Goal: Information Seeking & Learning: Learn about a topic

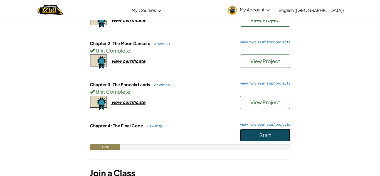
click at [261, 140] on button "Start" at bounding box center [265, 135] width 50 height 13
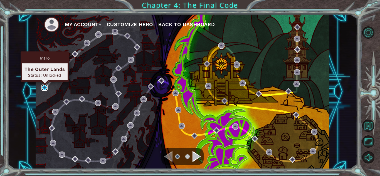
click at [46, 85] on img at bounding box center [44, 88] width 6 height 6
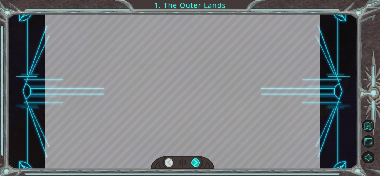
click at [197, 164] on div at bounding box center [195, 163] width 9 height 8
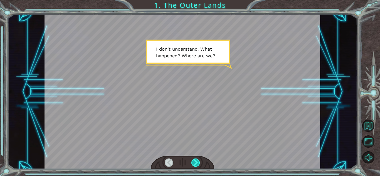
click at [197, 163] on div at bounding box center [195, 163] width 9 height 8
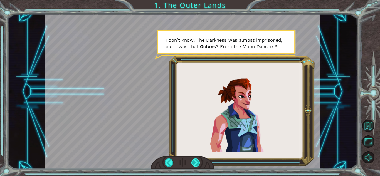
click at [198, 162] on div at bounding box center [195, 163] width 9 height 8
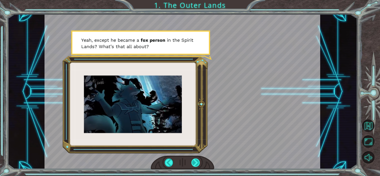
click at [198, 163] on div at bounding box center [195, 163] width 9 height 8
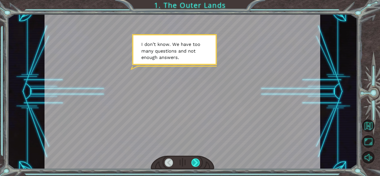
click at [198, 163] on div at bounding box center [195, 163] width 9 height 8
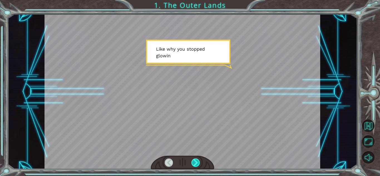
click at [198, 163] on div at bounding box center [195, 163] width 9 height 8
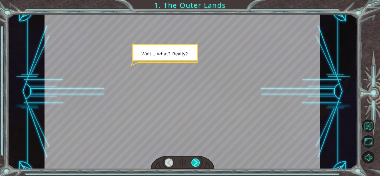
click at [198, 163] on div at bounding box center [195, 163] width 9 height 8
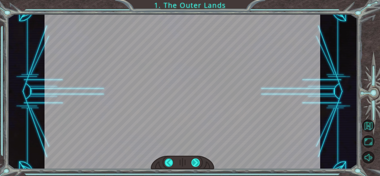
click at [197, 163] on div at bounding box center [195, 163] width 9 height 8
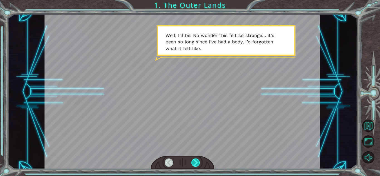
click at [197, 163] on div at bounding box center [195, 163] width 9 height 8
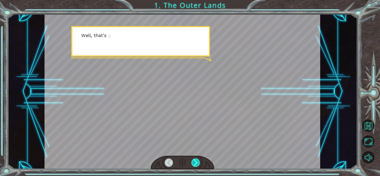
click at [197, 163] on div at bounding box center [195, 163] width 9 height 8
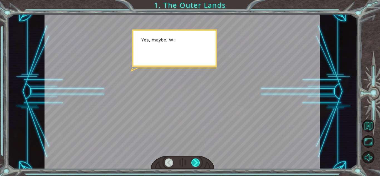
click at [197, 163] on div at bounding box center [195, 163] width 9 height 8
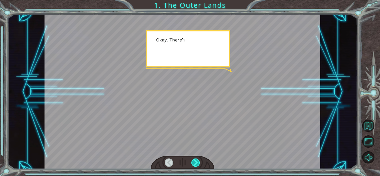
click at [197, 163] on div at bounding box center [195, 163] width 9 height 8
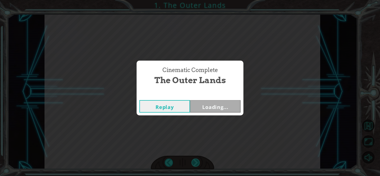
click at [197, 163] on div "Cinematic Complete The Outer Lands Replay Loading..." at bounding box center [190, 88] width 380 height 176
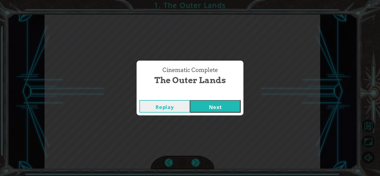
click at [204, 108] on button "Next" at bounding box center [215, 106] width 51 height 13
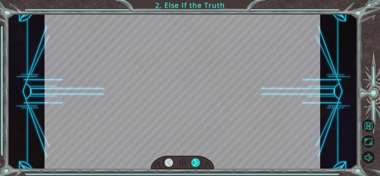
click at [197, 160] on div at bounding box center [195, 163] width 9 height 8
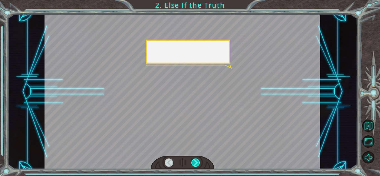
click at [197, 160] on div at bounding box center [195, 163] width 9 height 8
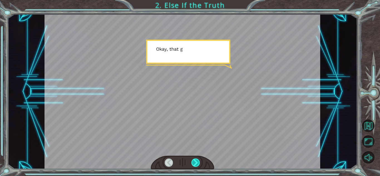
click at [197, 160] on div at bounding box center [195, 163] width 9 height 8
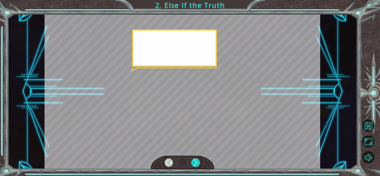
click at [197, 160] on div at bounding box center [195, 163] width 9 height 8
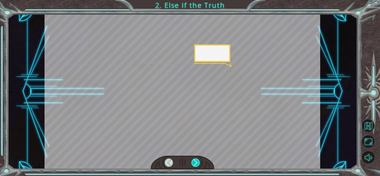
click at [197, 160] on div at bounding box center [195, 163] width 9 height 8
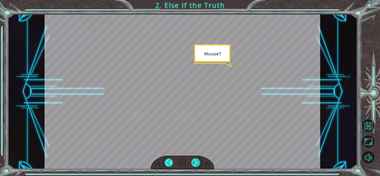
click at [197, 160] on div at bounding box center [195, 163] width 9 height 8
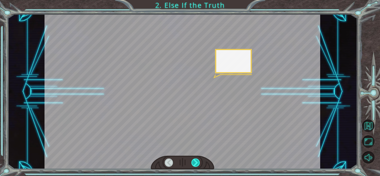
click at [197, 160] on div at bounding box center [195, 163] width 9 height 8
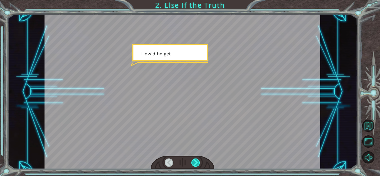
click at [197, 160] on div at bounding box center [195, 163] width 9 height 8
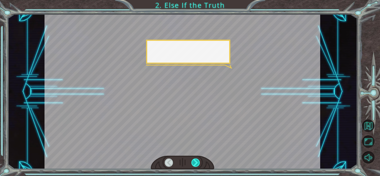
click at [197, 160] on div at bounding box center [195, 163] width 9 height 8
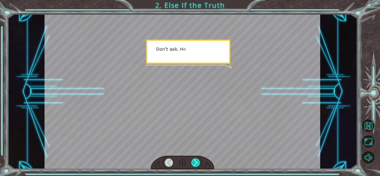
click at [197, 160] on div at bounding box center [195, 163] width 9 height 8
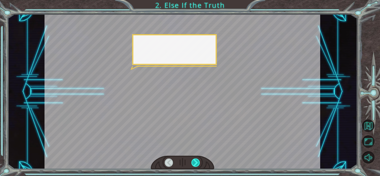
click at [197, 160] on div at bounding box center [195, 163] width 9 height 8
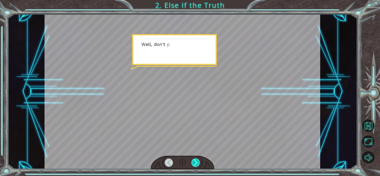
click at [197, 160] on div at bounding box center [195, 163] width 9 height 8
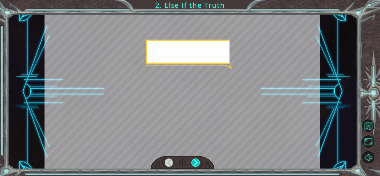
click at [197, 160] on div at bounding box center [195, 163] width 9 height 8
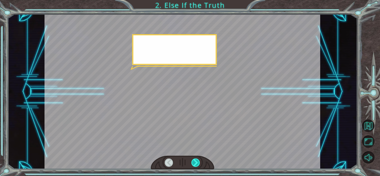
click at [197, 160] on div at bounding box center [195, 163] width 9 height 8
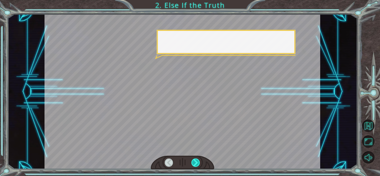
click at [197, 160] on div at bounding box center [195, 163] width 9 height 8
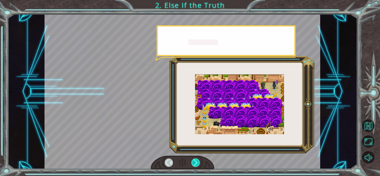
click at [197, 160] on div at bounding box center [195, 163] width 9 height 8
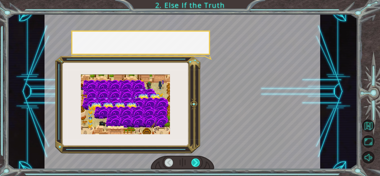
click at [197, 160] on div at bounding box center [195, 163] width 9 height 8
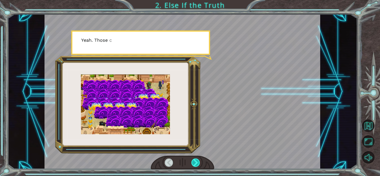
click at [197, 160] on div at bounding box center [195, 163] width 9 height 8
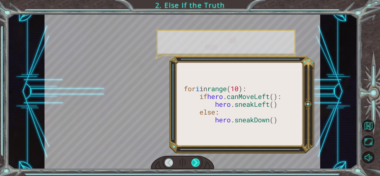
click at [197, 160] on div at bounding box center [195, 163] width 9 height 8
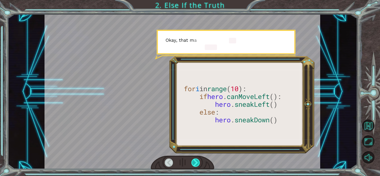
click at [197, 160] on div at bounding box center [195, 163] width 9 height 8
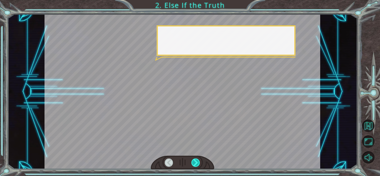
click at [197, 160] on div at bounding box center [195, 163] width 9 height 8
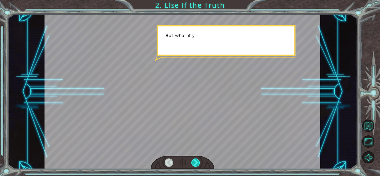
click at [197, 160] on div at bounding box center [195, 163] width 9 height 8
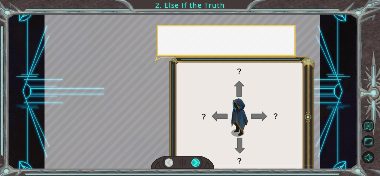
click at [197, 160] on div at bounding box center [195, 163] width 9 height 8
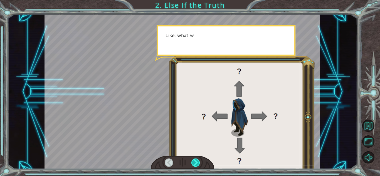
click at [197, 160] on div at bounding box center [195, 163] width 9 height 8
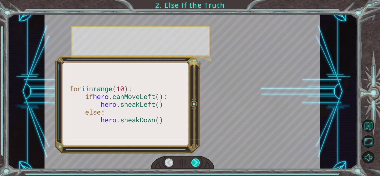
click at [197, 160] on div at bounding box center [195, 163] width 9 height 8
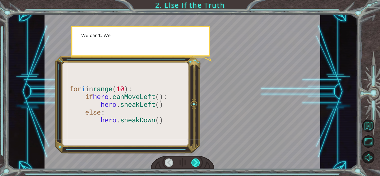
click at [197, 160] on div at bounding box center [195, 163] width 9 height 8
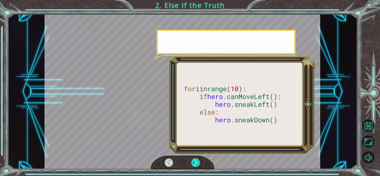
click at [197, 160] on div at bounding box center [195, 163] width 9 height 8
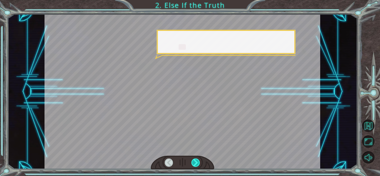
click at [197, 160] on div at bounding box center [195, 163] width 9 height 8
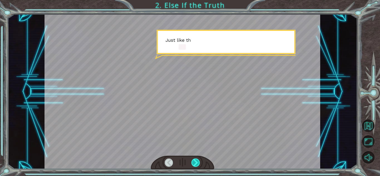
click at [197, 160] on div at bounding box center [195, 163] width 9 height 8
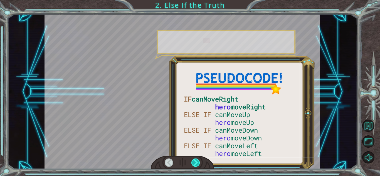
click at [197, 160] on div at bounding box center [195, 163] width 9 height 8
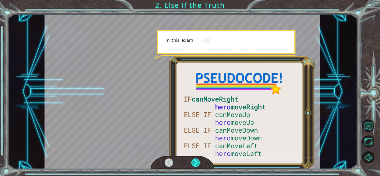
click at [197, 160] on div at bounding box center [195, 163] width 9 height 8
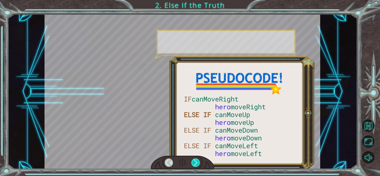
click at [197, 160] on div at bounding box center [195, 163] width 9 height 8
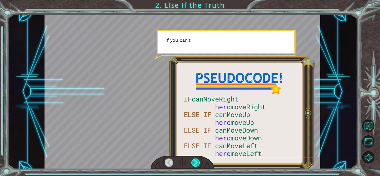
click at [197, 160] on div at bounding box center [195, 163] width 9 height 8
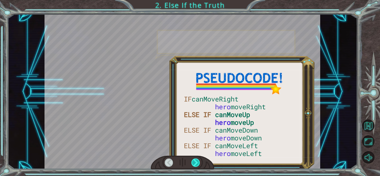
click at [197, 160] on div at bounding box center [195, 163] width 9 height 8
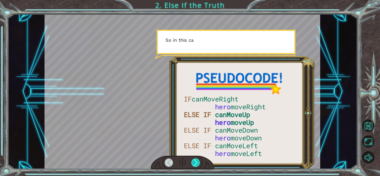
click at [197, 160] on div at bounding box center [195, 163] width 9 height 8
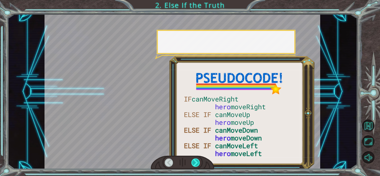
click at [197, 160] on div at bounding box center [195, 163] width 9 height 8
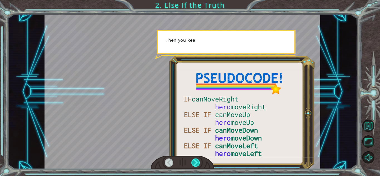
click at [197, 160] on div at bounding box center [195, 163] width 9 height 8
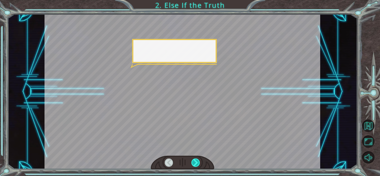
click at [197, 160] on div at bounding box center [195, 163] width 9 height 8
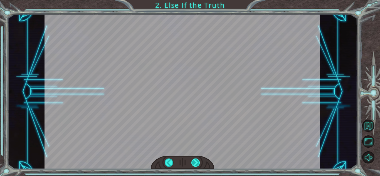
click at [197, 160] on div at bounding box center [195, 163] width 9 height 8
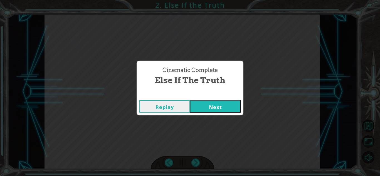
click at [215, 104] on button "Next" at bounding box center [215, 106] width 51 height 13
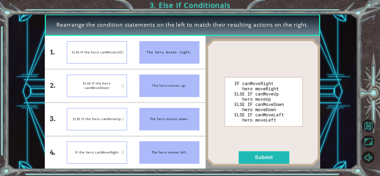
click at [107, 53] on div "ELSE IF the hero canMoveLeft" at bounding box center [97, 52] width 60 height 23
click at [107, 54] on div "ELSE IF the hero canMoveLeft" at bounding box center [97, 52] width 60 height 23
click at [120, 119] on div "ELSE IF the hero canMoveDown" at bounding box center [97, 119] width 60 height 23
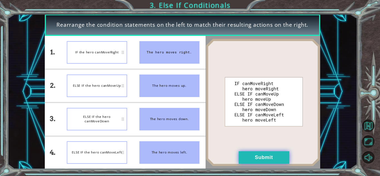
click at [281, 157] on button "Submit" at bounding box center [264, 157] width 51 height 13
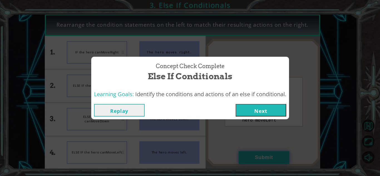
click at [281, 157] on div "Concept Check Complete Else If Conditionals Learning Goals: Identify the condit…" at bounding box center [190, 88] width 380 height 176
click at [250, 109] on button "Next" at bounding box center [261, 110] width 51 height 13
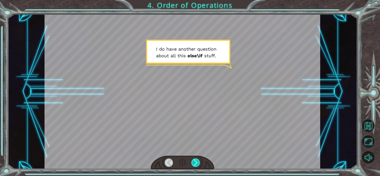
click at [195, 162] on div at bounding box center [195, 163] width 9 height 8
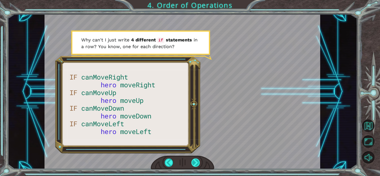
click at [195, 162] on div at bounding box center [195, 163] width 9 height 8
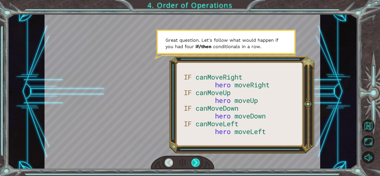
click at [195, 162] on div at bounding box center [195, 163] width 9 height 8
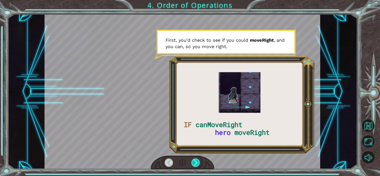
click at [195, 162] on div at bounding box center [195, 163] width 9 height 8
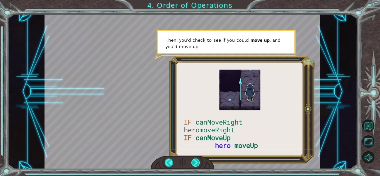
click at [195, 162] on div at bounding box center [195, 163] width 9 height 8
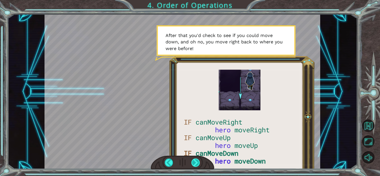
click at [198, 159] on div at bounding box center [195, 163] width 9 height 8
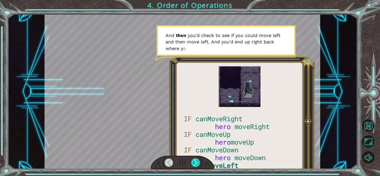
click at [198, 159] on div at bounding box center [195, 163] width 9 height 8
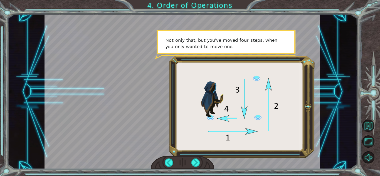
click at [200, 158] on div at bounding box center [182, 163] width 63 height 14
click at [200, 163] on div at bounding box center [182, 163] width 63 height 14
click at [198, 162] on div at bounding box center [195, 163] width 9 height 8
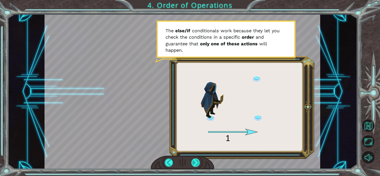
click at [198, 162] on div at bounding box center [195, 163] width 9 height 8
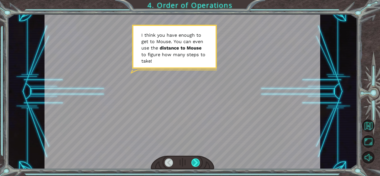
click at [198, 162] on div at bounding box center [195, 163] width 9 height 8
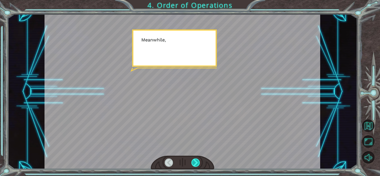
click at [198, 162] on div at bounding box center [195, 163] width 9 height 8
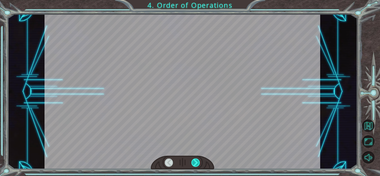
click at [198, 162] on div at bounding box center [195, 163] width 9 height 8
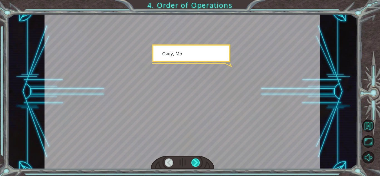
click at [198, 162] on div at bounding box center [195, 163] width 9 height 8
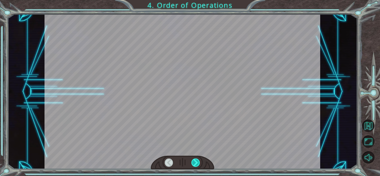
click at [198, 162] on div at bounding box center [195, 163] width 9 height 8
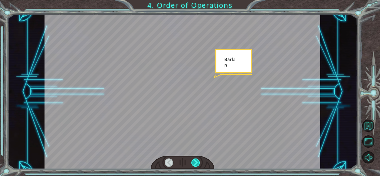
click at [198, 162] on div at bounding box center [195, 163] width 9 height 8
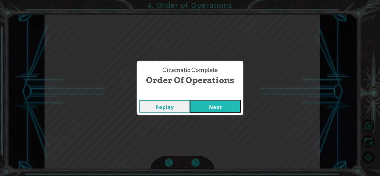
click at [196, 105] on button "Next" at bounding box center [215, 106] width 51 height 13
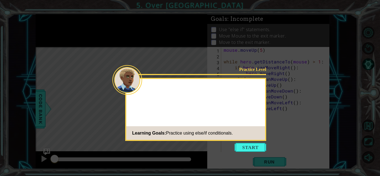
click at [259, 140] on footer "Learning Goals: Practice using else/if conditionals." at bounding box center [195, 133] width 139 height 14
click at [260, 146] on button "Start" at bounding box center [251, 147] width 32 height 9
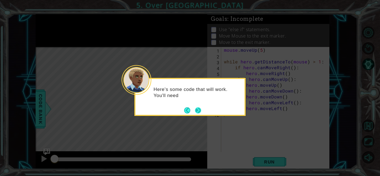
click at [200, 111] on button "Next" at bounding box center [198, 110] width 6 height 6
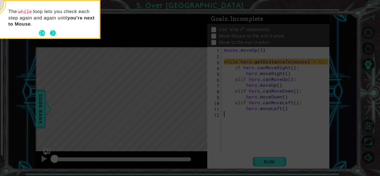
click at [54, 32] on button "Next" at bounding box center [53, 33] width 6 height 6
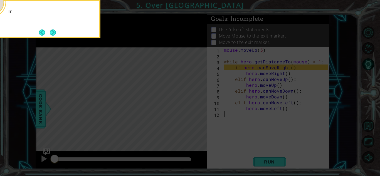
click at [54, 32] on button "Next" at bounding box center [53, 32] width 10 height 10
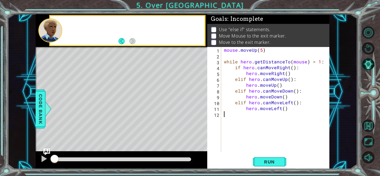
click at [54, 32] on div at bounding box center [50, 30] width 24 height 24
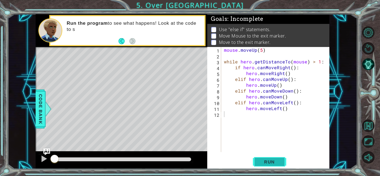
click at [256, 157] on button "Run" at bounding box center [269, 162] width 33 height 12
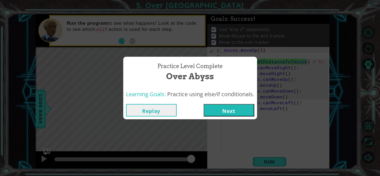
click at [220, 114] on button "Next" at bounding box center [229, 110] width 51 height 13
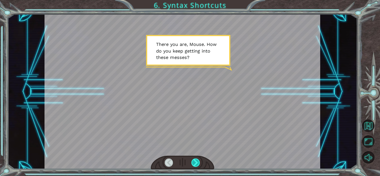
click at [196, 161] on div at bounding box center [195, 163] width 9 height 8
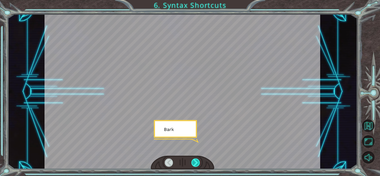
click at [196, 161] on div at bounding box center [195, 163] width 9 height 8
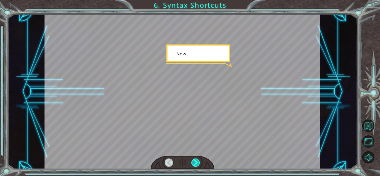
click at [196, 161] on div at bounding box center [195, 163] width 9 height 8
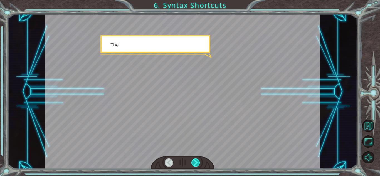
click at [196, 161] on div at bounding box center [195, 163] width 9 height 8
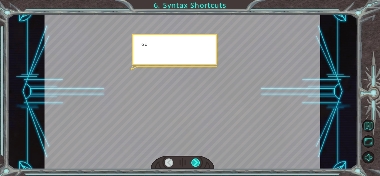
click at [196, 161] on div at bounding box center [195, 163] width 9 height 8
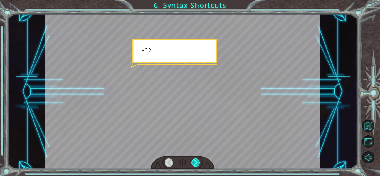
click at [196, 161] on div at bounding box center [195, 163] width 9 height 8
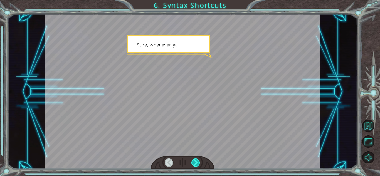
click at [196, 161] on div at bounding box center [195, 163] width 9 height 8
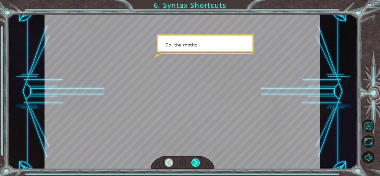
click at [196, 161] on div at bounding box center [195, 163] width 9 height 8
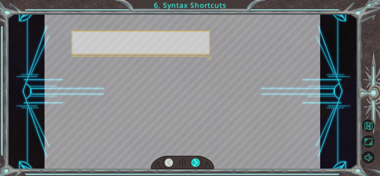
click at [196, 161] on div at bounding box center [195, 163] width 9 height 8
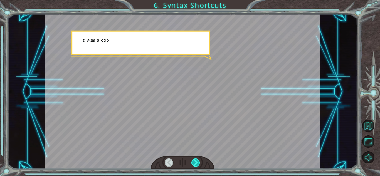
click at [196, 161] on div at bounding box center [195, 163] width 9 height 8
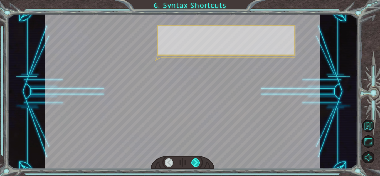
click at [196, 161] on div at bounding box center [195, 163] width 9 height 8
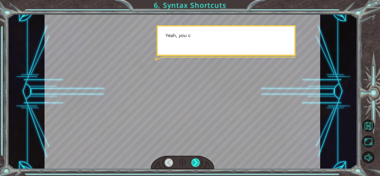
click at [196, 161] on div at bounding box center [195, 163] width 9 height 8
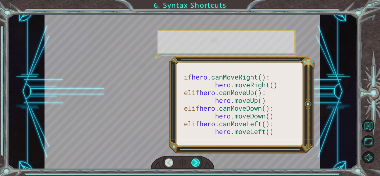
click at [196, 161] on div at bounding box center [195, 163] width 9 height 8
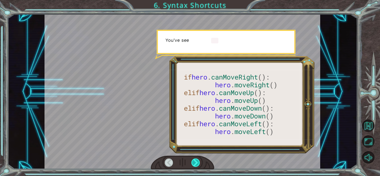
click at [196, 161] on div at bounding box center [195, 163] width 9 height 8
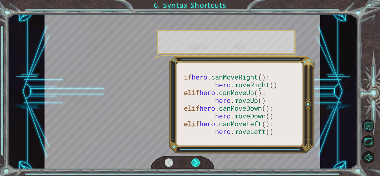
click at [196, 161] on div at bounding box center [195, 163] width 9 height 8
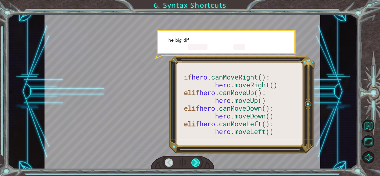
click at [196, 161] on div at bounding box center [195, 163] width 9 height 8
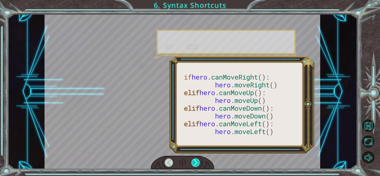
click at [196, 161] on div at bounding box center [195, 163] width 9 height 8
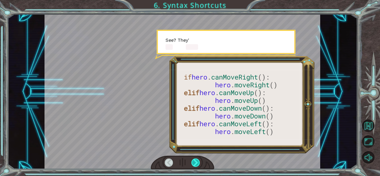
click at [196, 161] on div at bounding box center [195, 163] width 9 height 8
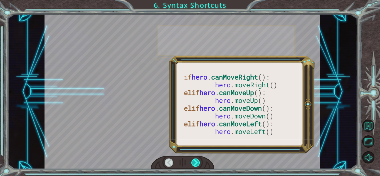
click at [196, 161] on div at bounding box center [195, 163] width 9 height 8
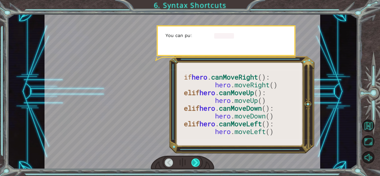
click at [196, 161] on div at bounding box center [195, 163] width 9 height 8
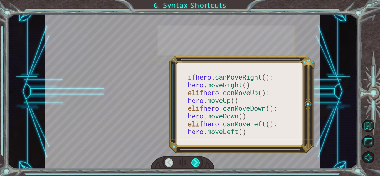
click at [196, 161] on div at bounding box center [195, 163] width 9 height 8
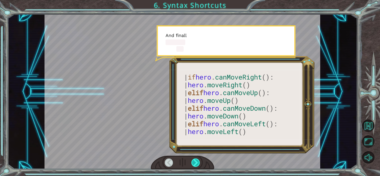
click at [196, 161] on div at bounding box center [195, 163] width 9 height 8
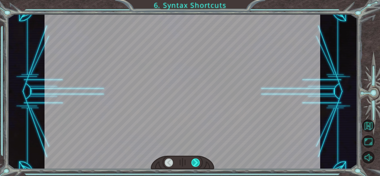
click at [196, 161] on div at bounding box center [195, 163] width 9 height 8
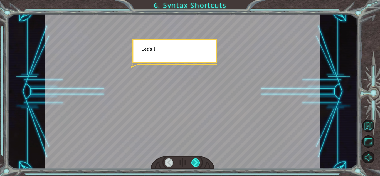
click at [196, 161] on div at bounding box center [195, 163] width 9 height 8
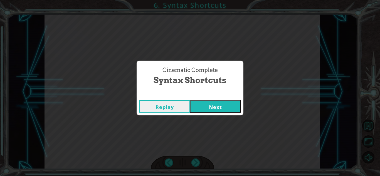
click at [201, 99] on div "Replay Next" at bounding box center [190, 106] width 107 height 18
click at [206, 109] on button "Next" at bounding box center [215, 106] width 51 height 13
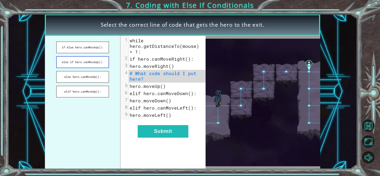
click at [87, 63] on button "else if hero.canMoveUp():" at bounding box center [82, 62] width 53 height 12
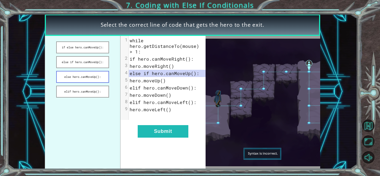
click at [92, 80] on button "else hero.canMoveUp():" at bounding box center [82, 77] width 53 height 12
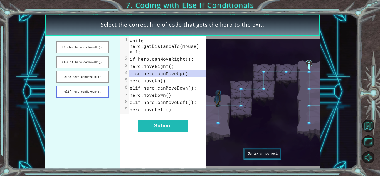
click at [96, 92] on button "elif hero.canMoveUp():" at bounding box center [82, 92] width 53 height 12
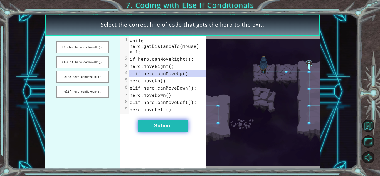
click at [160, 128] on button "Submit" at bounding box center [163, 126] width 51 height 13
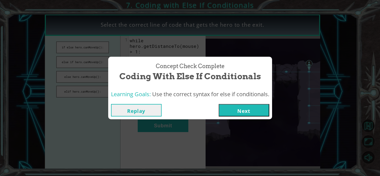
click at [255, 106] on button "Next" at bounding box center [244, 110] width 51 height 13
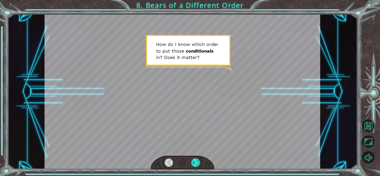
click at [198, 160] on div at bounding box center [195, 163] width 9 height 8
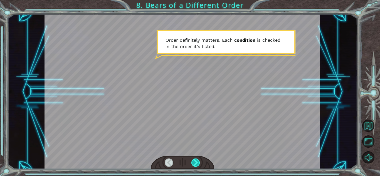
click at [199, 161] on div at bounding box center [195, 163] width 9 height 8
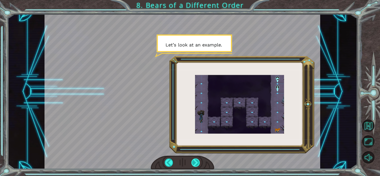
click at [199, 161] on div at bounding box center [195, 163] width 9 height 8
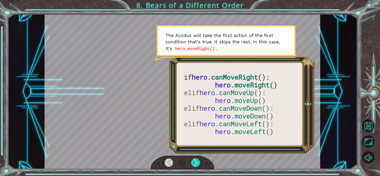
click at [199, 161] on div at bounding box center [195, 163] width 9 height 8
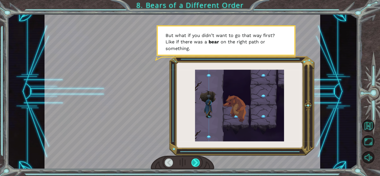
click at [196, 161] on div at bounding box center [195, 163] width 9 height 8
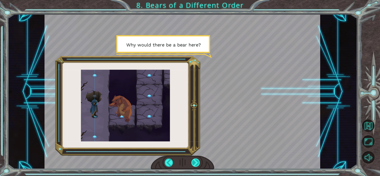
click at [196, 161] on div at bounding box center [195, 163] width 9 height 8
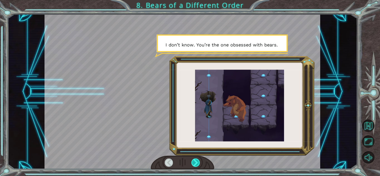
click at [196, 161] on div at bounding box center [195, 163] width 9 height 8
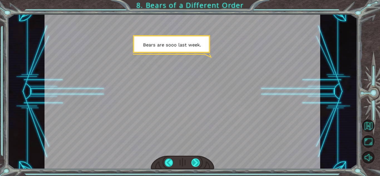
click at [196, 161] on div at bounding box center [195, 163] width 9 height 8
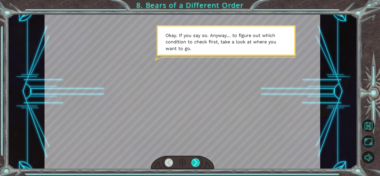
click at [196, 161] on div at bounding box center [195, 163] width 9 height 8
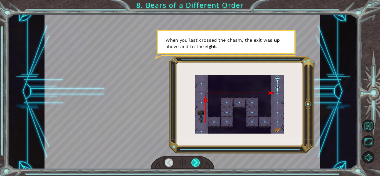
click at [196, 161] on div at bounding box center [195, 163] width 9 height 8
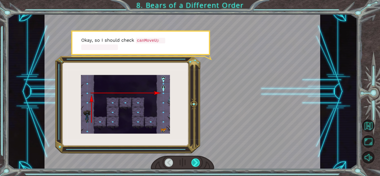
click at [196, 161] on div at bounding box center [195, 163] width 9 height 8
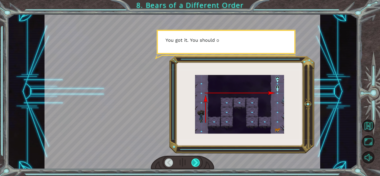
click at [196, 161] on div at bounding box center [195, 163] width 9 height 8
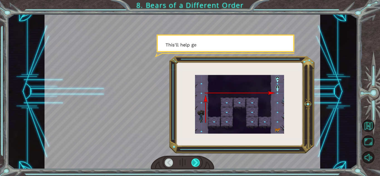
click at [196, 161] on div at bounding box center [195, 163] width 9 height 8
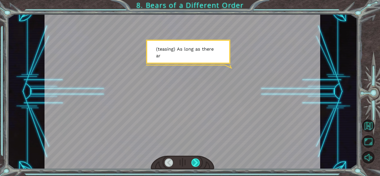
click at [196, 161] on div at bounding box center [195, 163] width 9 height 8
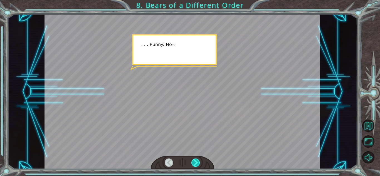
click at [196, 161] on div at bounding box center [195, 163] width 9 height 8
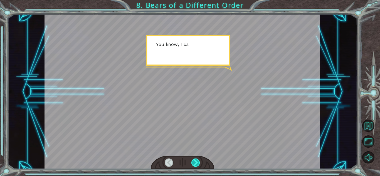
click at [196, 161] on div at bounding box center [195, 163] width 9 height 8
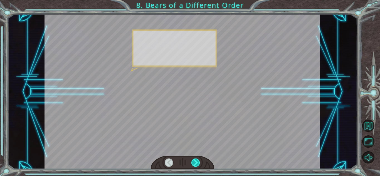
click at [196, 161] on div at bounding box center [195, 163] width 9 height 8
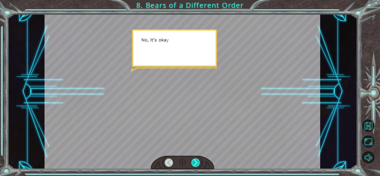
click at [196, 161] on div at bounding box center [195, 163] width 9 height 8
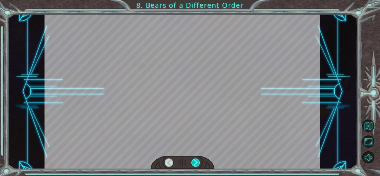
click at [196, 161] on div at bounding box center [195, 163] width 9 height 8
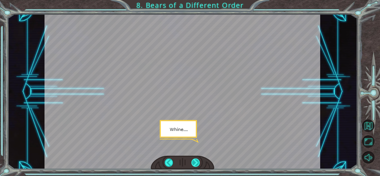
click at [198, 165] on div at bounding box center [195, 163] width 9 height 8
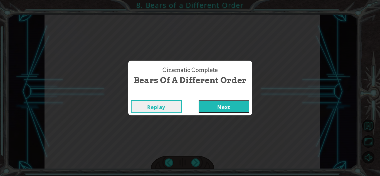
click at [216, 104] on button "Next" at bounding box center [224, 106] width 51 height 13
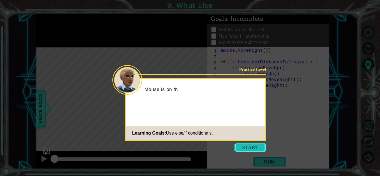
click at [253, 145] on button "Start" at bounding box center [251, 147] width 32 height 9
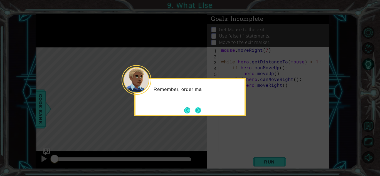
click at [200, 109] on button "Next" at bounding box center [197, 110] width 9 height 9
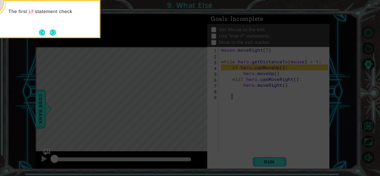
click at [56, 40] on icon at bounding box center [190, 26] width 380 height 300
click at [56, 39] on icon at bounding box center [190, 26] width 380 height 300
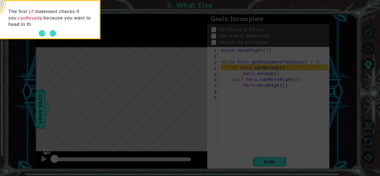
click at [56, 38] on div "The first if statement checks if you canMoveUp because you want to head in th" at bounding box center [44, 19] width 111 height 39
click at [54, 35] on button "Next" at bounding box center [52, 33] width 7 height 7
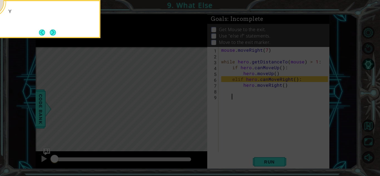
click at [54, 35] on button "Next" at bounding box center [53, 32] width 6 height 6
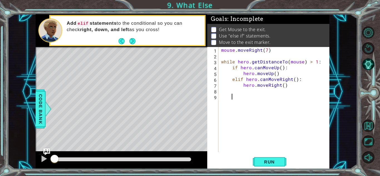
click at [288, 85] on div "mouse . moveRight ( 7 ) while hero . getDistanceTo ( mouse ) > 1 : if hero . ca…" at bounding box center [275, 105] width 111 height 117
type textarea "hero.moveRight()"
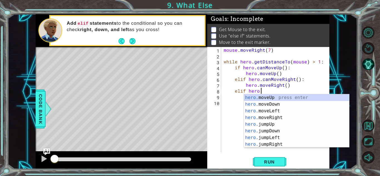
scroll to position [0, 2]
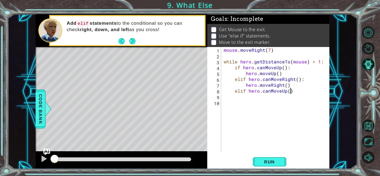
type textarea "elif hero.canMoveUp():"
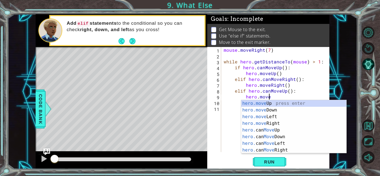
scroll to position [0, 3]
type textarea "hero.moveUp(1)"
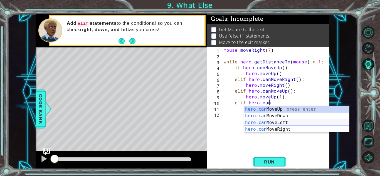
click at [297, 121] on div "hero.can MoveUp press enter hero.can MoveDown press enter hero.can MoveLeft pre…" at bounding box center [296, 126] width 105 height 40
type textarea "elif hero.canMoveLeft()"
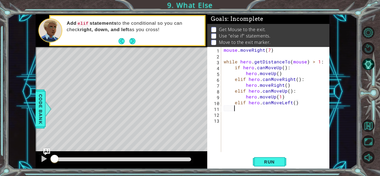
scroll to position [0, 0]
type textarea "elif hero.canMoveLeft():"
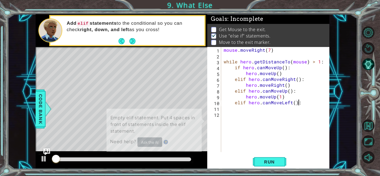
scroll to position [1, 0]
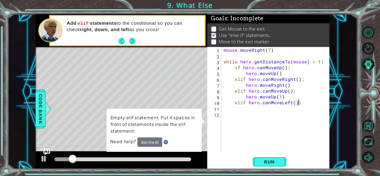
type textarea "\"
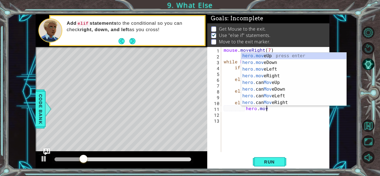
scroll to position [0, 3]
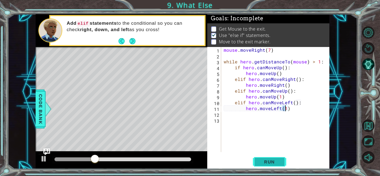
type textarea "hero.moveLeft(1)"
click at [273, 163] on span "Run" at bounding box center [270, 162] width 22 height 6
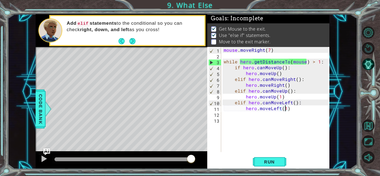
click at [236, 112] on div "mouse . moveRight ( 7 ) while hero . getDistanceTo ( mouse ) > 1 : if hero . ca…" at bounding box center [277, 105] width 108 height 117
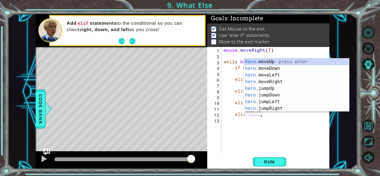
scroll to position [0, 2]
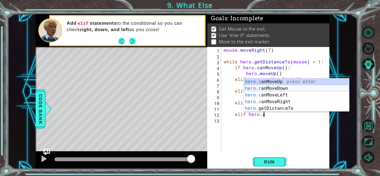
click at [289, 90] on div "hero.c anMoveUp press enter hero.c anMoveDown press enter hero.c anMoveLeft pre…" at bounding box center [296, 101] width 105 height 47
type textarea "elif hero.canMoveDown()"
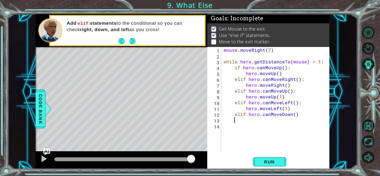
scroll to position [0, 0]
type textarea "elif hero.canMoveDown():"
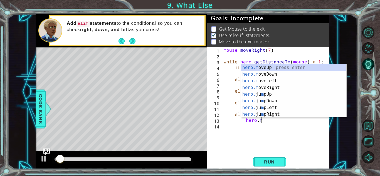
scroll to position [0, 2]
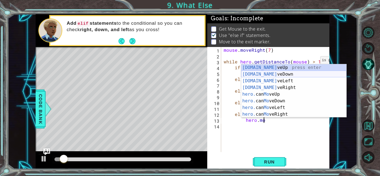
click at [289, 76] on div "[DOMAIN_NAME] veUp press enter [DOMAIN_NAME] veDown press enter [DOMAIN_NAME] v…" at bounding box center [293, 97] width 105 height 67
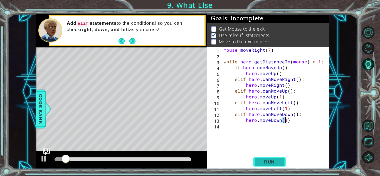
type textarea "hero.moveDown(1)"
click at [266, 164] on span "Run" at bounding box center [270, 162] width 22 height 6
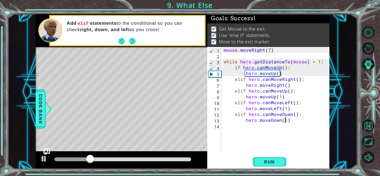
click at [191, 160] on div at bounding box center [123, 160] width 137 height 4
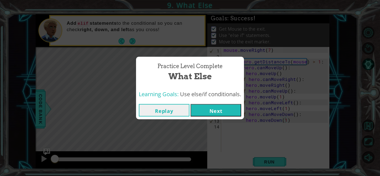
click at [221, 110] on button "Next" at bounding box center [216, 110] width 51 height 13
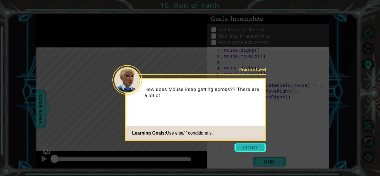
click at [245, 146] on button "Start" at bounding box center [251, 147] width 32 height 9
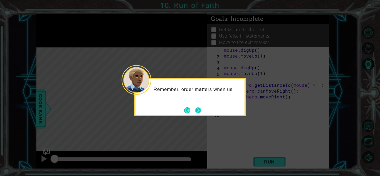
click at [197, 109] on button "Next" at bounding box center [198, 110] width 7 height 7
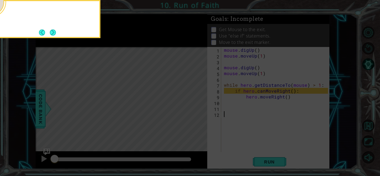
click at [197, 109] on icon at bounding box center [190, 26] width 380 height 300
click at [56, 34] on button "Next" at bounding box center [53, 32] width 6 height 6
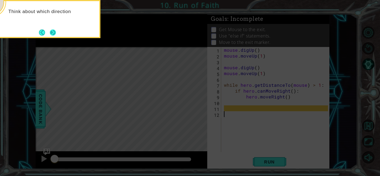
click at [56, 36] on button "Next" at bounding box center [53, 32] width 6 height 6
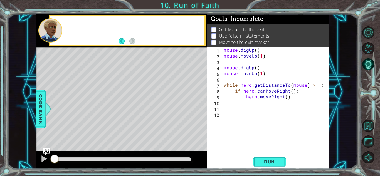
click at [56, 36] on div at bounding box center [50, 30] width 24 height 24
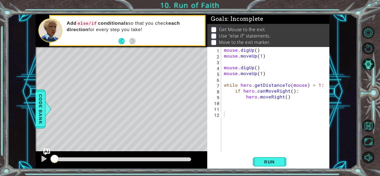
click at [291, 97] on div "mouse . digUp ( ) mouse . moveUp ( 1 ) mouse . digUp ( ) mouse . moveUp ( 1 ) w…" at bounding box center [277, 105] width 108 height 117
type textarea "hero.moveRight()"
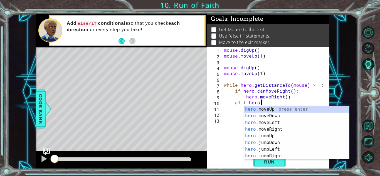
scroll to position [0, 2]
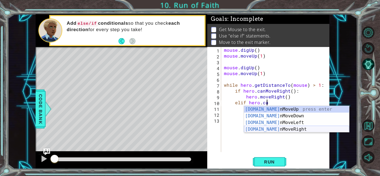
click at [288, 127] on div "[DOMAIN_NAME] nMoveUp press enter [DOMAIN_NAME] nMoveDown press enter [DOMAIN_N…" at bounding box center [296, 126] width 105 height 40
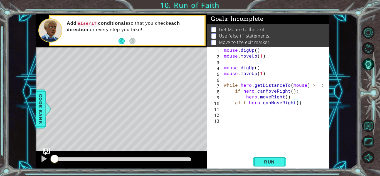
type textarea "elif hero.canMoveRight():"
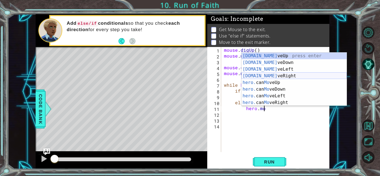
click at [272, 77] on div "[DOMAIN_NAME] veUp press enter [DOMAIN_NAME] veDown press enter [DOMAIN_NAME] v…" at bounding box center [294, 86] width 105 height 67
type textarea "hero.moveRight(1)"
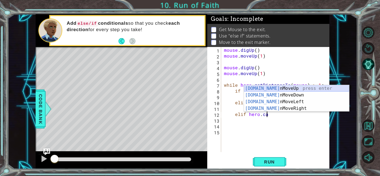
click at [281, 90] on div "[DOMAIN_NAME] nMoveUp press enter [DOMAIN_NAME] nMoveDown press enter [DOMAIN_N…" at bounding box center [296, 105] width 105 height 40
type textarea "elif hero.canMoveUp()"
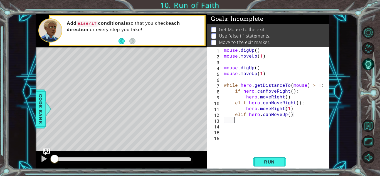
type textarea "\"
type textarea "elif hero.canMoveUp():"
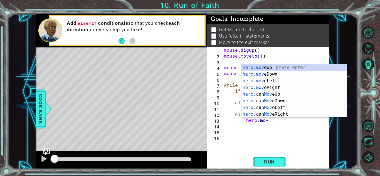
scroll to position [0, 3]
type textarea "hero.moveD"
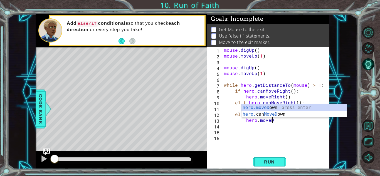
click at [306, 127] on div "mouse . digUp ( ) mouse . moveUp ( 1 ) mouse . digUp ( ) mouse . moveUp ( 1 ) w…" at bounding box center [277, 105] width 108 height 117
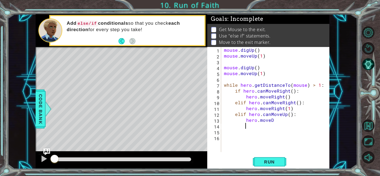
scroll to position [0, 1]
click at [289, 123] on div "mouse . digUp ( ) mouse . moveUp ( 1 ) mouse . digUp ( ) mouse . moveUp ( 1 ) w…" at bounding box center [277, 105] width 108 height 117
click at [288, 120] on div "mouse . digUp ( ) mouse . moveUp ( 1 ) mouse . digUp ( ) mouse . moveUp ( 1 ) w…" at bounding box center [277, 105] width 108 height 117
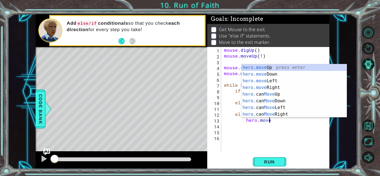
scroll to position [0, 3]
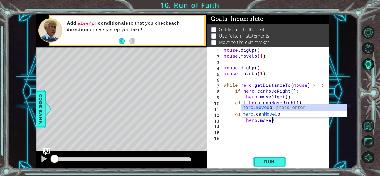
type textarea "hero.moveUp(1)"
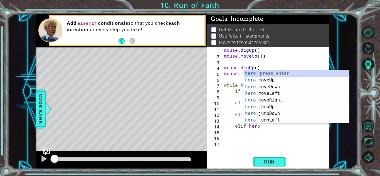
scroll to position [0, 2]
click at [283, 72] on div "hero. moveUp press enter hero. moveDown press enter hero. moveLeft press enter …" at bounding box center [296, 103] width 105 height 67
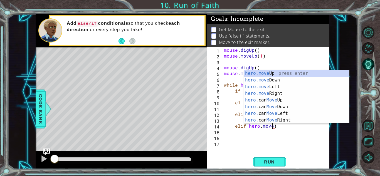
scroll to position [0, 3]
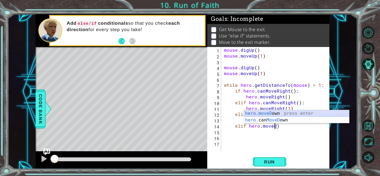
click at [273, 113] on div "hero.moveD own press enter hero. can MoveD own press enter" at bounding box center [296, 123] width 105 height 27
type textarea "elif hero.moveDown(1)"
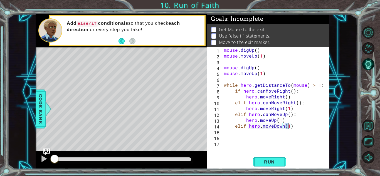
click at [293, 124] on div "mouse . digUp ( ) mouse . moveUp ( 1 ) mouse . digUp ( ) mouse . moveUp ( 1 ) w…" at bounding box center [277, 105] width 108 height 117
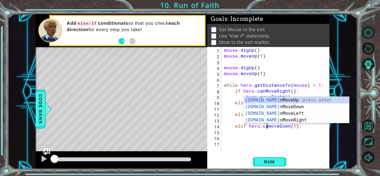
scroll to position [0, 3]
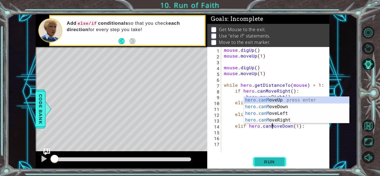
type textarea "elif hero.canMoveDown(1):"
click at [274, 158] on button "Run" at bounding box center [269, 162] width 33 height 12
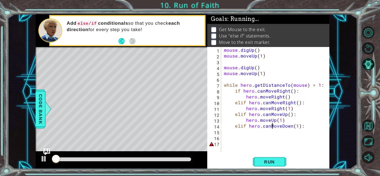
click at [307, 126] on div "mouse . digUp ( ) mouse . moveUp ( 1 ) mouse . digUp ( ) mouse . moveUp ( 1 ) w…" at bounding box center [277, 105] width 108 height 117
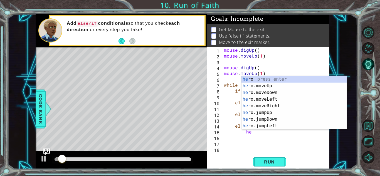
type textarea "h"
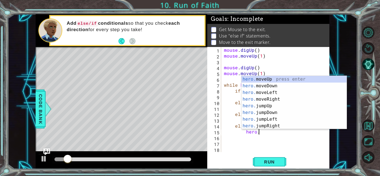
scroll to position [0, 2]
click at [259, 84] on div "hero.m oveUp press enter hero.m oveDown press enter hero.m oveLeft press enter …" at bounding box center [294, 109] width 105 height 67
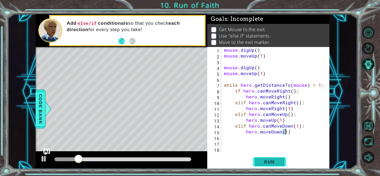
click at [273, 161] on span "Run" at bounding box center [270, 162] width 22 height 6
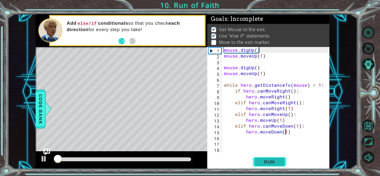
scroll to position [1, 0]
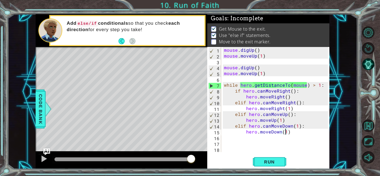
click at [294, 102] on div "mouse . digUp ( ) mouse . moveUp ( 1 ) mouse . digUp ( ) mouse . moveUp ( 1 ) w…" at bounding box center [277, 105] width 108 height 117
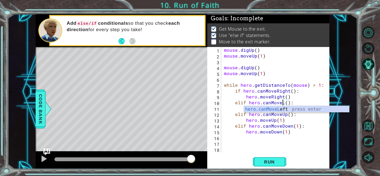
scroll to position [0, 4]
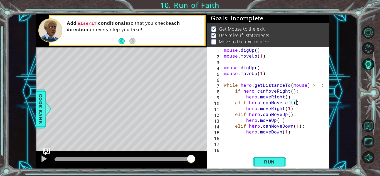
click at [279, 109] on div "mouse . digUp ( ) mouse . moveUp ( 1 ) mouse . digUp ( ) mouse . moveUp ( 1 ) w…" at bounding box center [277, 105] width 108 height 117
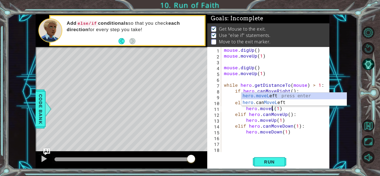
scroll to position [0, 3]
click at [279, 94] on div "hero.moveL eft press enter hero. can MoveL eft press enter" at bounding box center [294, 106] width 105 height 27
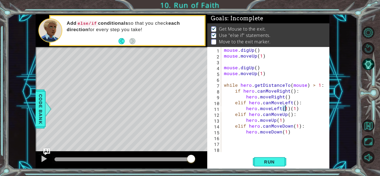
click at [308, 113] on div "mouse . digUp ( ) mouse . moveUp ( 1 ) mouse . digUp ( ) mouse . moveUp ( 1 ) w…" at bounding box center [277, 105] width 108 height 117
click at [306, 109] on div "mouse . digUp ( ) mouse . moveUp ( 1 ) mouse . digUp ( ) mouse . moveUp ( 1 ) w…" at bounding box center [277, 105] width 108 height 117
type textarea "hero.moveLeft(1)"
click at [275, 159] on button "Run" at bounding box center [269, 162] width 33 height 12
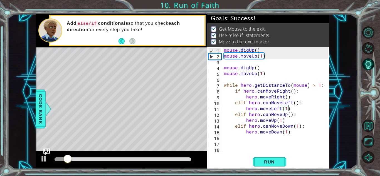
click at [190, 158] on div at bounding box center [123, 160] width 137 height 4
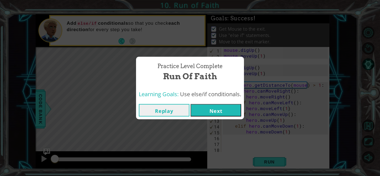
click at [212, 111] on button "Next" at bounding box center [216, 110] width 51 height 13
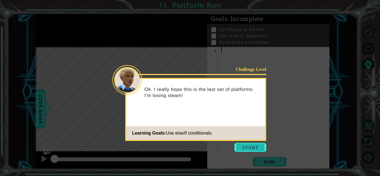
click at [260, 147] on button "Start" at bounding box center [251, 147] width 32 height 9
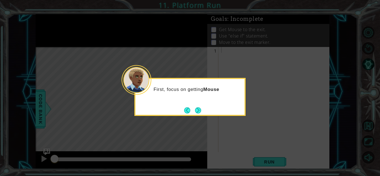
click at [206, 111] on div "First, focus on getting Mouse" at bounding box center [189, 97] width 111 height 38
click at [191, 106] on footer at bounding box center [192, 110] width 17 height 8
click at [195, 107] on button "Next" at bounding box center [198, 110] width 6 height 6
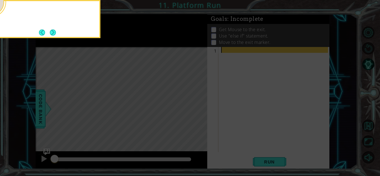
click at [193, 107] on icon at bounding box center [190, 26] width 380 height 300
click at [55, 31] on button "Next" at bounding box center [53, 32] width 6 height 6
click at [56, 34] on button "Next" at bounding box center [53, 32] width 6 height 6
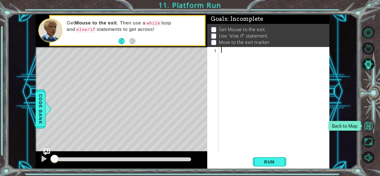
click at [363, 125] on button "Back to Map" at bounding box center [368, 126] width 12 height 12
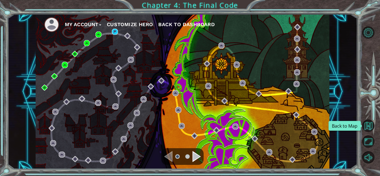
click at [363, 125] on button "Back to Map" at bounding box center [368, 126] width 12 height 12
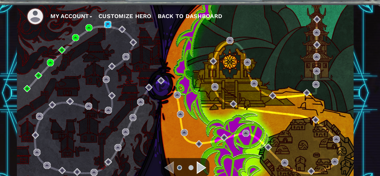
click at [117, 33] on img at bounding box center [115, 32] width 6 height 6
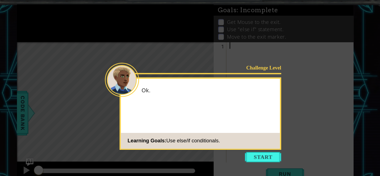
click at [233, 146] on icon at bounding box center [190, 88] width 380 height 176
click at [240, 147] on button "Start" at bounding box center [251, 147] width 32 height 9
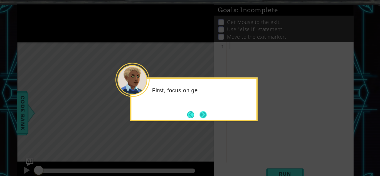
click at [195, 109] on button "Next" at bounding box center [198, 110] width 6 height 6
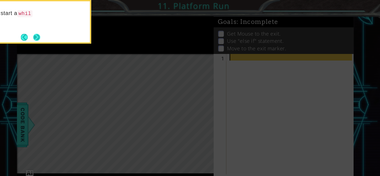
click at [56, 30] on button "Next" at bounding box center [53, 32] width 6 height 6
click at [53, 30] on button "Next" at bounding box center [53, 32] width 6 height 6
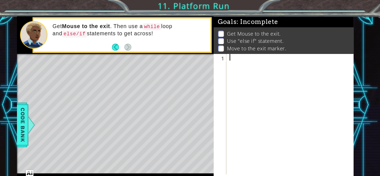
click at [234, 48] on div at bounding box center [275, 105] width 111 height 117
type textarea "mouse.digRight(1)"
type textarea "mouse.moveRight(2)"
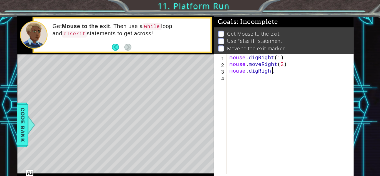
scroll to position [0, 2]
type textarea "mouse.digRight(1)"
type textarea "mouse.moveRight(2)"
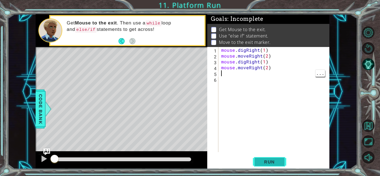
click at [272, 165] on button "Run" at bounding box center [269, 162] width 33 height 12
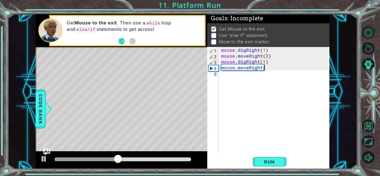
scroll to position [0, 3]
type textarea "mouse.moveRight(2)"
type textarea "e"
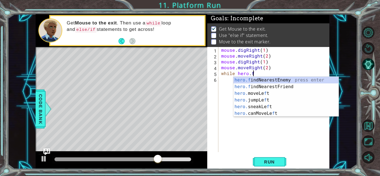
scroll to position [0, 2]
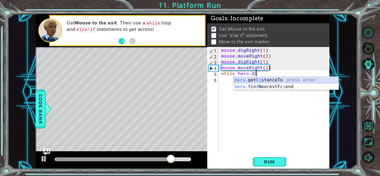
click at [303, 79] on div "hero. get Di stanceTo press enter hero. fin d NearestFr i end press enter" at bounding box center [285, 90] width 105 height 27
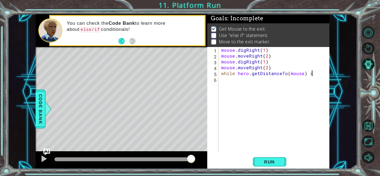
scroll to position [0, 6]
type textarea "while hero.getDistanceTo(mouse) > 1:"
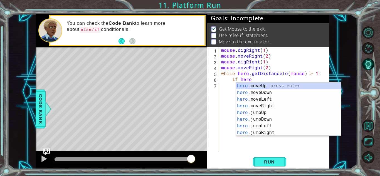
scroll to position [0, 2]
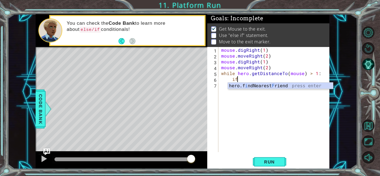
type textarea "i"
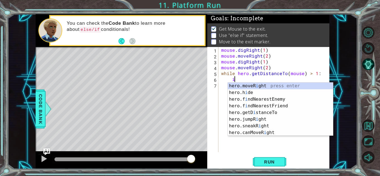
scroll to position [0, 0]
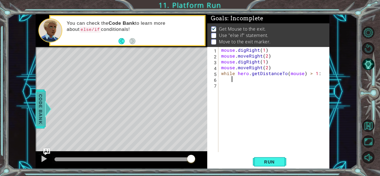
click at [43, 103] on span "Code Bank" at bounding box center [40, 109] width 9 height 34
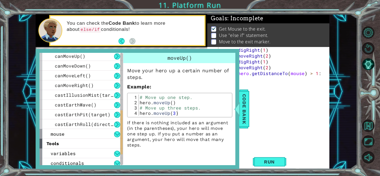
scroll to position [209, 0]
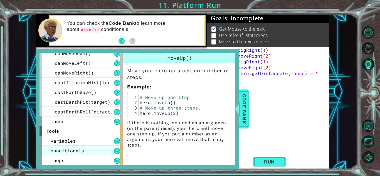
click at [76, 148] on span "conditionals" at bounding box center [67, 151] width 33 height 6
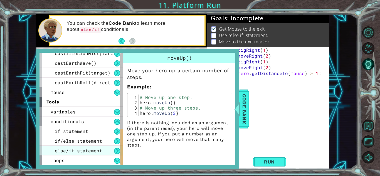
click at [76, 149] on span "else/if statement" at bounding box center [78, 151] width 47 height 6
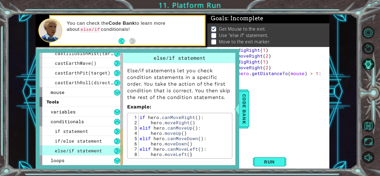
click at [236, 122] on div "methods hero moveUp() moveDown() moveLeft() moveRight() sneakUp() sneakDown() s…" at bounding box center [138, 109] width 204 height 120
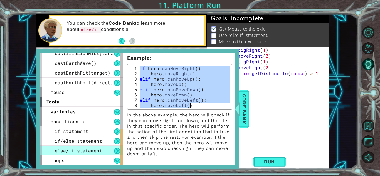
drag, startPoint x: 140, startPoint y: 67, endPoint x: 191, endPoint y: 107, distance: 65.1
click at [191, 107] on div "if hero . canMoveRight ( ) : hero . moveRight ( ) elif hero . canMoveUp ( ) : h…" at bounding box center [185, 92] width 92 height 53
type textarea "elif hero.canMoveLeft(): hero.moveLeft()"
click at [335, 124] on div "1 ההההההההההההההההההההההההההההההההההההההההההההההההההההההההההההההההההההההההההההה…" at bounding box center [183, 91] width 350 height 155
click at [302, 107] on div "mouse . digRight ( 1 ) mouse . moveRight ( 2 ) mouse . digRight ( 1 ) mouse . m…" at bounding box center [275, 105] width 111 height 117
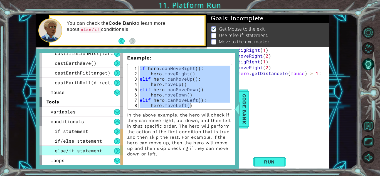
scroll to position [0, 0]
click at [302, 85] on div "mouse . digRight ( 1 ) mouse . moveRight ( 2 ) mouse . digRight ( 1 ) mouse . m…" at bounding box center [275, 105] width 111 height 117
click at [238, 112] on div at bounding box center [236, 109] width 7 height 17
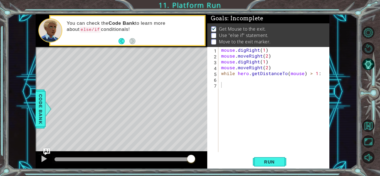
type textarea "while hero.getDistanceTo(mouse) > 1:"
click at [323, 74] on div "mouse . digRight ( 1 ) mouse . moveRight ( 2 ) mouse . digRight ( 1 ) mouse . m…" at bounding box center [275, 105] width 111 height 117
paste textarea "hero.moveLeft()"
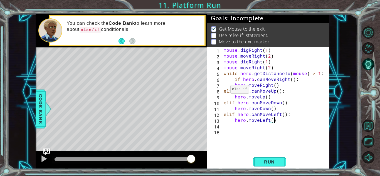
click at [223, 91] on div "mouse . digRight ( 1 ) mouse . moveRight ( 2 ) mouse . digRight ( 1 ) mouse . m…" at bounding box center [277, 105] width 108 height 117
click at [224, 103] on div "mouse . digRight ( 1 ) mouse . moveRight ( 2 ) mouse . digRight ( 1 ) mouse . m…" at bounding box center [277, 105] width 108 height 117
click at [223, 116] on div "mouse . digRight ( 1 ) mouse . moveRight ( 2 ) mouse . digRight ( 1 ) mouse . m…" at bounding box center [277, 105] width 108 height 117
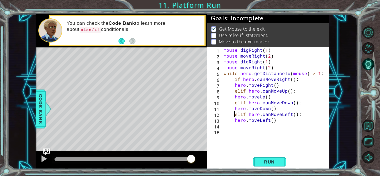
click at [235, 119] on div "mouse . digRight ( 1 ) mouse . moveRight ( 2 ) mouse . digRight ( 1 ) mouse . m…" at bounding box center [277, 105] width 108 height 117
click at [233, 109] on div "mouse . digRight ( 1 ) mouse . moveRight ( 2 ) mouse . digRight ( 1 ) mouse . m…" at bounding box center [277, 105] width 108 height 117
click at [235, 97] on div "mouse . digRight ( 1 ) mouse . moveRight ( 2 ) mouse . digRight ( 1 ) mouse . m…" at bounding box center [277, 105] width 108 height 117
click at [234, 87] on div "mouse . digRight ( 1 ) mouse . moveRight ( 2 ) mouse . digRight ( 1 ) mouse . m…" at bounding box center [277, 105] width 108 height 117
type textarea "hero.moveRight()"
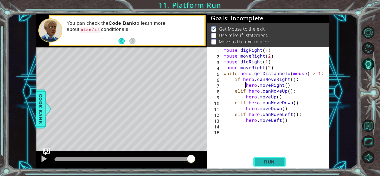
click at [270, 161] on span "Run" at bounding box center [270, 162] width 22 height 6
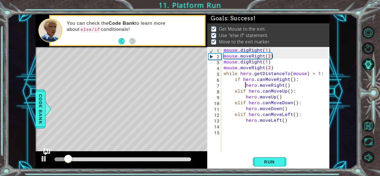
click at [191, 158] on div at bounding box center [123, 160] width 137 height 4
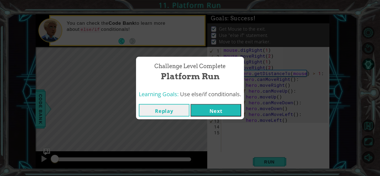
click at [207, 114] on button "Next" at bounding box center [216, 110] width 51 height 13
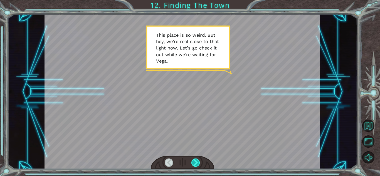
click at [198, 163] on div at bounding box center [195, 163] width 9 height 8
click at [200, 167] on div at bounding box center [182, 163] width 63 height 14
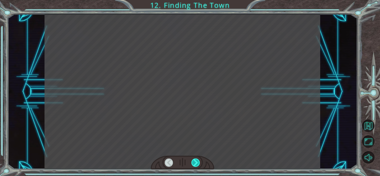
click at [199, 163] on div at bounding box center [195, 163] width 9 height 8
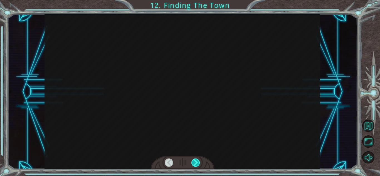
click at [199, 167] on div at bounding box center [195, 163] width 9 height 8
click at [199, 166] on div at bounding box center [195, 163] width 9 height 8
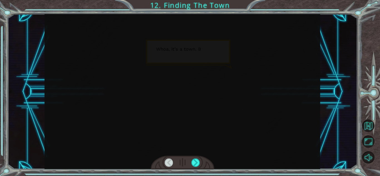
click at [191, 168] on div at bounding box center [182, 163] width 63 height 14
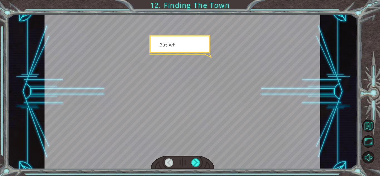
click at [208, 163] on div at bounding box center [182, 163] width 63 height 14
click at [198, 161] on div at bounding box center [195, 163] width 9 height 8
click at [190, 168] on div at bounding box center [182, 163] width 63 height 14
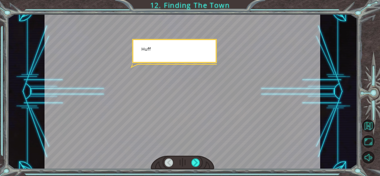
click at [193, 168] on div at bounding box center [182, 163] width 63 height 14
click at [198, 165] on div at bounding box center [195, 163] width 9 height 8
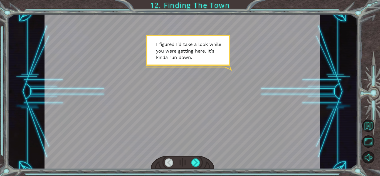
click at [181, 165] on div at bounding box center [182, 163] width 63 height 14
click at [174, 169] on div at bounding box center [182, 163] width 63 height 14
click at [172, 163] on div at bounding box center [169, 163] width 9 height 8
click at [173, 166] on div at bounding box center [169, 163] width 9 height 8
click at [172, 163] on div at bounding box center [169, 163] width 9 height 8
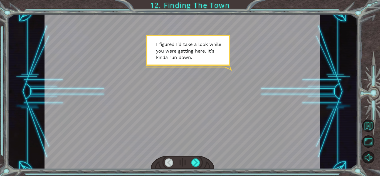
click at [163, 167] on div at bounding box center [182, 163] width 63 height 14
click at [193, 161] on div at bounding box center [195, 163] width 9 height 8
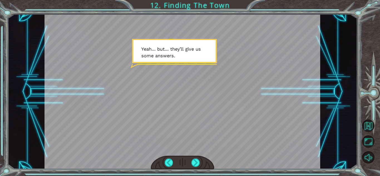
click at [195, 167] on div at bounding box center [182, 163] width 63 height 14
click at [196, 165] on div at bounding box center [195, 163] width 9 height 8
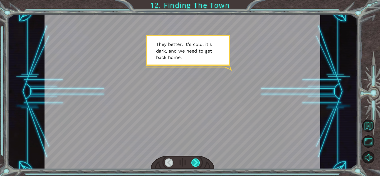
click at [196, 165] on div at bounding box center [195, 163] width 9 height 8
click at [197, 160] on div at bounding box center [195, 163] width 9 height 8
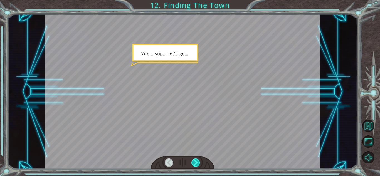
click at [197, 160] on div at bounding box center [195, 163] width 9 height 8
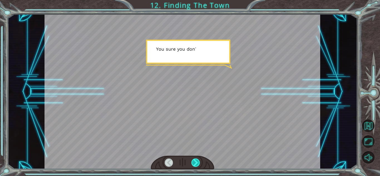
click at [197, 160] on div at bounding box center [195, 163] width 9 height 8
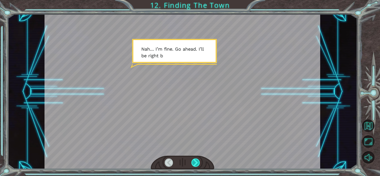
click at [197, 160] on div at bounding box center [195, 163] width 9 height 8
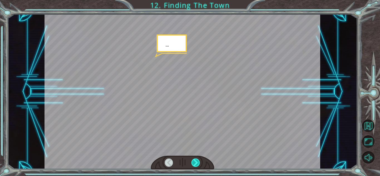
click at [197, 160] on div at bounding box center [195, 163] width 9 height 8
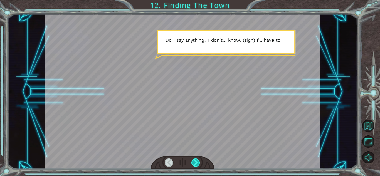
click at [197, 160] on div at bounding box center [195, 163] width 9 height 8
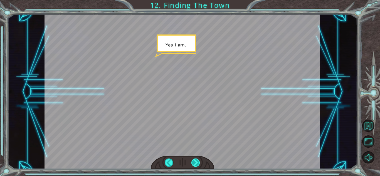
click at [197, 160] on div at bounding box center [195, 163] width 9 height 8
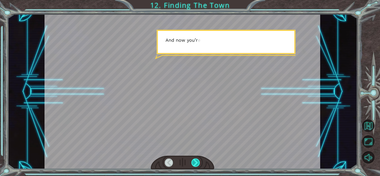
click at [197, 160] on div at bounding box center [195, 163] width 9 height 8
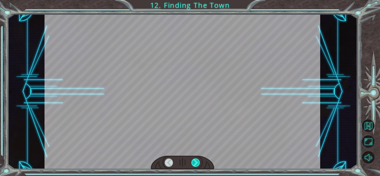
click at [197, 160] on div at bounding box center [195, 163] width 9 height 8
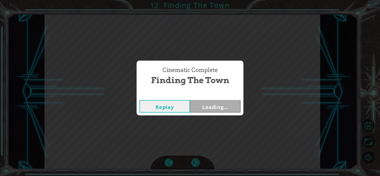
click at [197, 160] on div "Cinematic Complete Finding The Town Replay Loading..." at bounding box center [190, 88] width 380 height 176
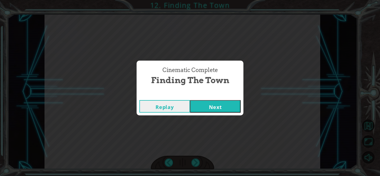
click at [208, 110] on button "Next" at bounding box center [215, 106] width 51 height 13
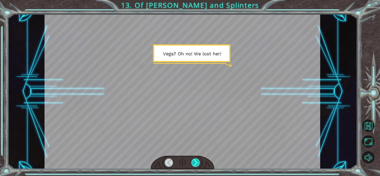
click at [198, 162] on div at bounding box center [195, 163] width 9 height 8
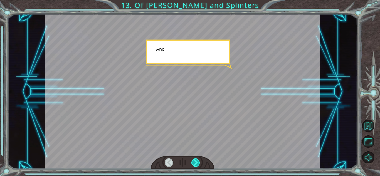
click at [198, 162] on div at bounding box center [195, 163] width 9 height 8
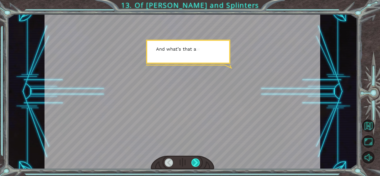
click at [198, 162] on div at bounding box center [195, 163] width 9 height 8
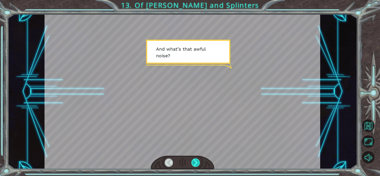
click at [198, 162] on div at bounding box center [195, 163] width 9 height 8
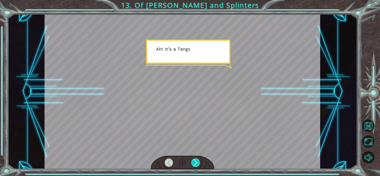
click at [198, 162] on div at bounding box center [195, 163] width 9 height 8
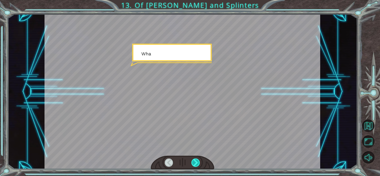
click at [198, 162] on div at bounding box center [195, 163] width 9 height 8
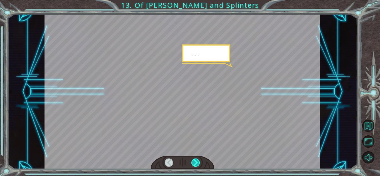
click at [198, 162] on div at bounding box center [195, 163] width 9 height 8
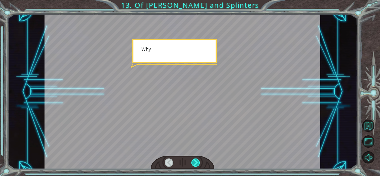
click at [198, 162] on div at bounding box center [195, 163] width 9 height 8
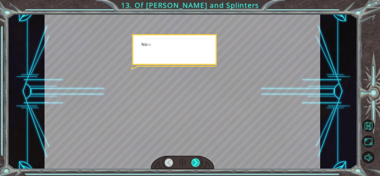
click at [198, 162] on div at bounding box center [195, 163] width 9 height 8
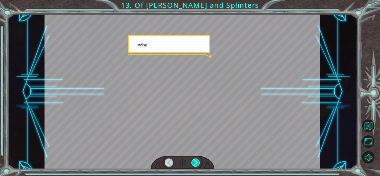
click at [198, 162] on div at bounding box center [195, 163] width 9 height 8
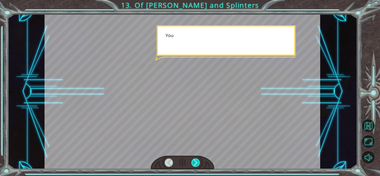
click at [198, 162] on div at bounding box center [195, 163] width 9 height 8
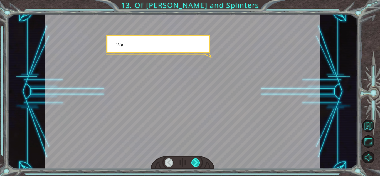
click at [198, 162] on div at bounding box center [195, 163] width 9 height 8
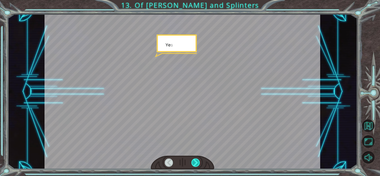
click at [198, 162] on div at bounding box center [195, 163] width 9 height 8
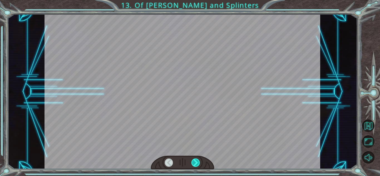
click at [198, 162] on div at bounding box center [195, 163] width 9 height 8
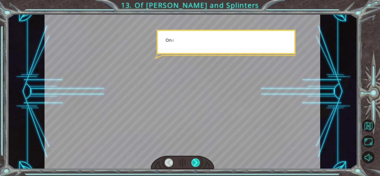
click at [198, 162] on div at bounding box center [195, 163] width 9 height 8
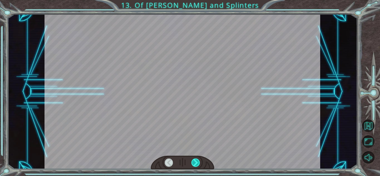
click at [198, 162] on div at bounding box center [195, 163] width 9 height 8
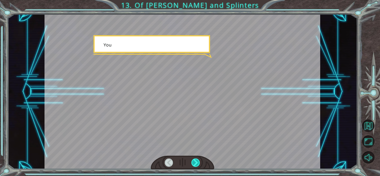
click at [198, 162] on div at bounding box center [195, 163] width 9 height 8
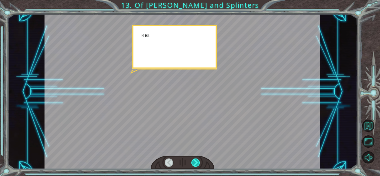
click at [198, 162] on div at bounding box center [195, 163] width 9 height 8
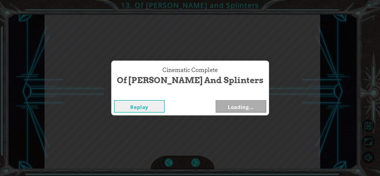
click at [198, 162] on div "Cinematic Complete Of [PERSON_NAME] and Splinters Replay Loading..." at bounding box center [190, 88] width 380 height 176
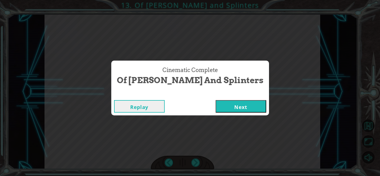
click at [216, 111] on button "Next" at bounding box center [241, 106] width 51 height 13
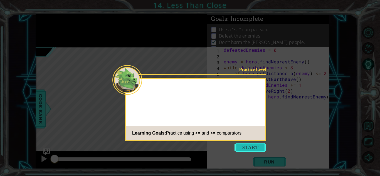
click at [239, 145] on button "Start" at bounding box center [251, 147] width 32 height 9
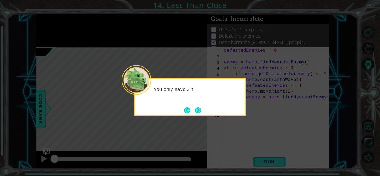
click at [202, 110] on div "You only have 3 t" at bounding box center [189, 97] width 111 height 38
click at [199, 110] on button "Next" at bounding box center [198, 110] width 6 height 6
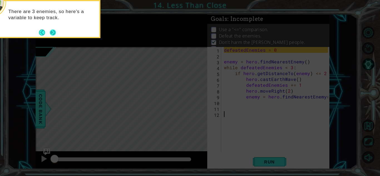
click at [56, 33] on button "Next" at bounding box center [53, 32] width 6 height 6
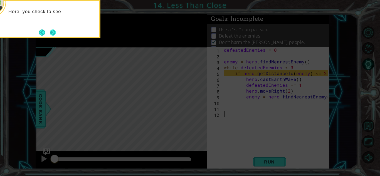
click at [56, 35] on button "Next" at bounding box center [53, 32] width 6 height 6
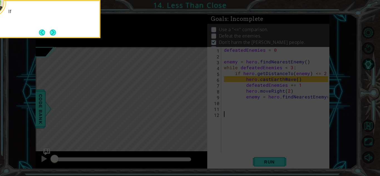
click at [56, 35] on button "Next" at bounding box center [53, 32] width 6 height 6
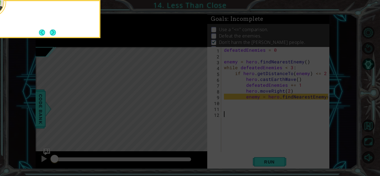
click at [56, 35] on div at bounding box center [44, 19] width 111 height 38
click at [56, 35] on button "Next" at bounding box center [52, 32] width 7 height 7
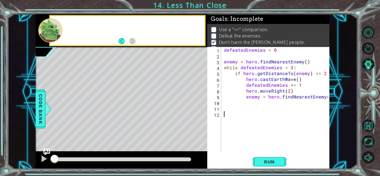
click at [56, 35] on div at bounding box center [50, 30] width 24 height 24
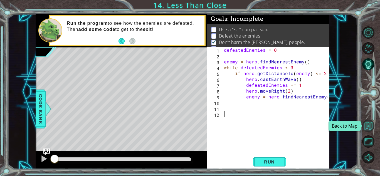
click at [368, 126] on button "Back to Map" at bounding box center [368, 126] width 12 height 12
